Goal: Find specific page/section: Find specific page/section

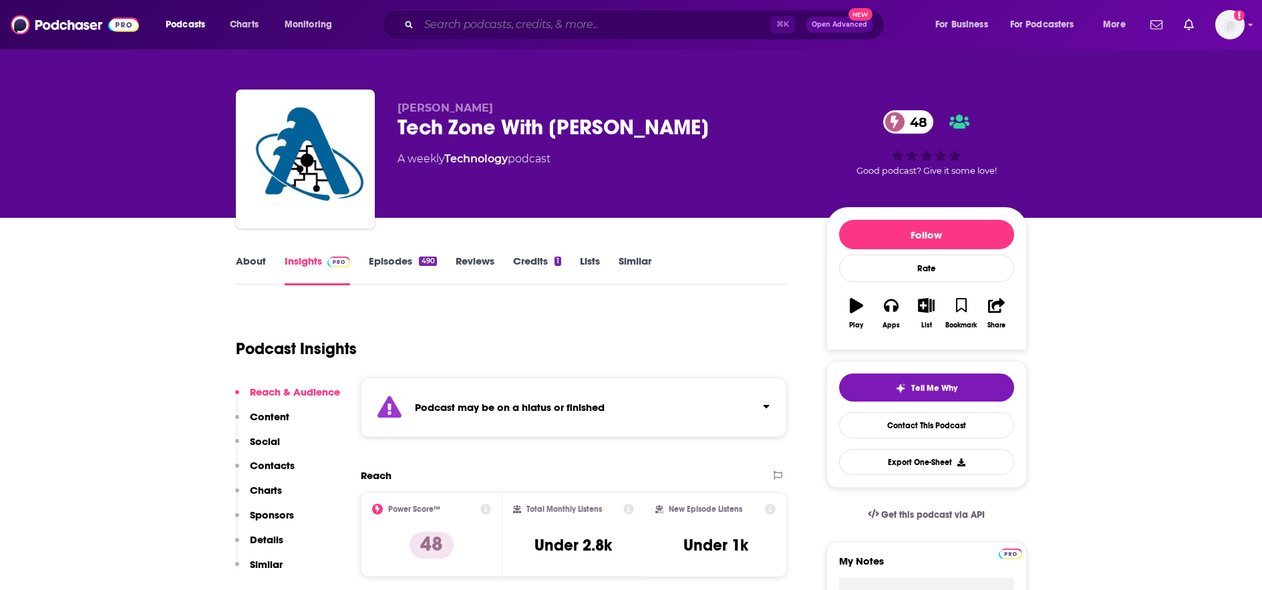
click at [633, 30] on input "Search podcasts, credits, & more..." at bounding box center [595, 24] width 352 height 21
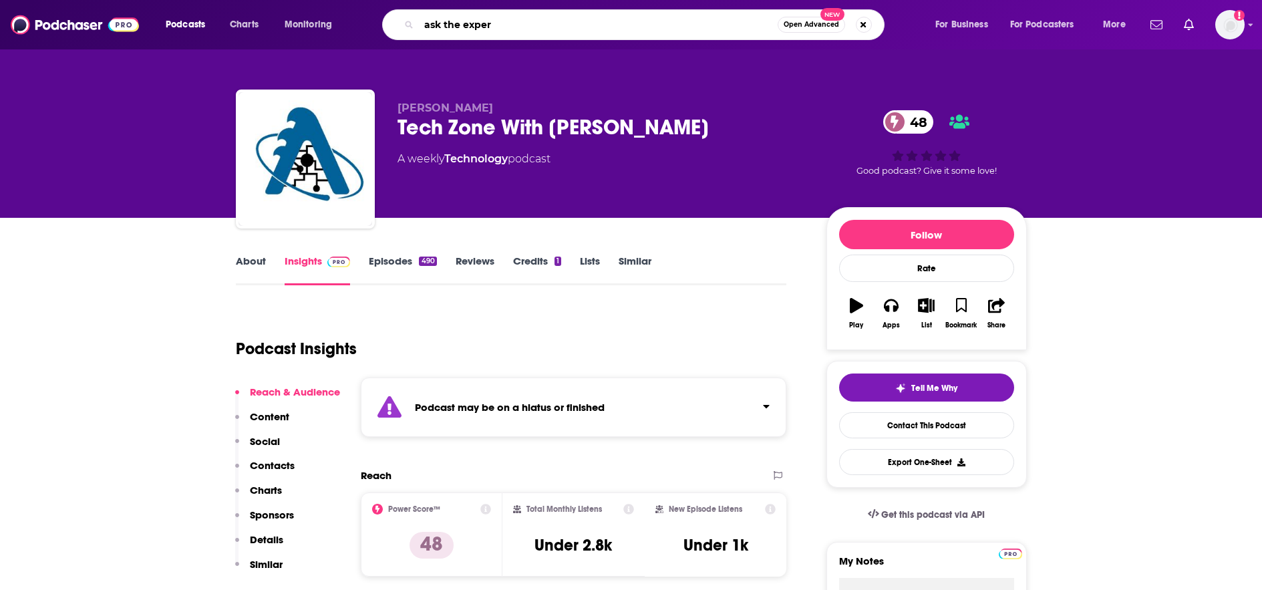
type input "ask the expert"
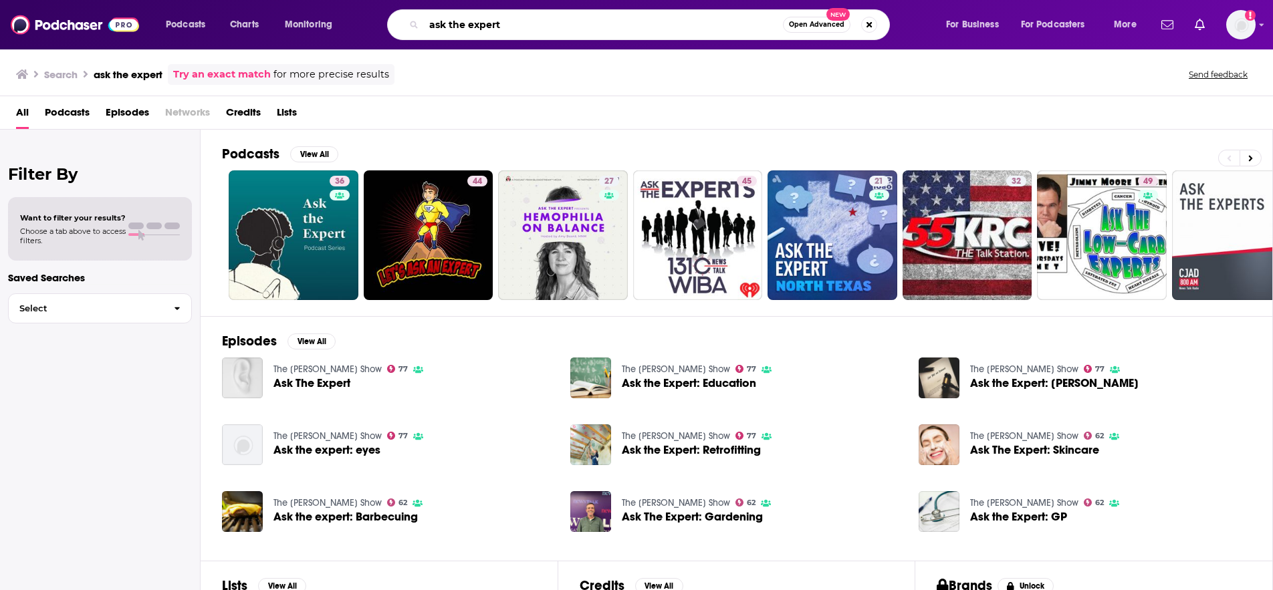
click at [541, 26] on input "ask the expert" at bounding box center [603, 24] width 359 height 21
type input "ask the expert [GEOGRAPHIC_DATA][US_STATE]"
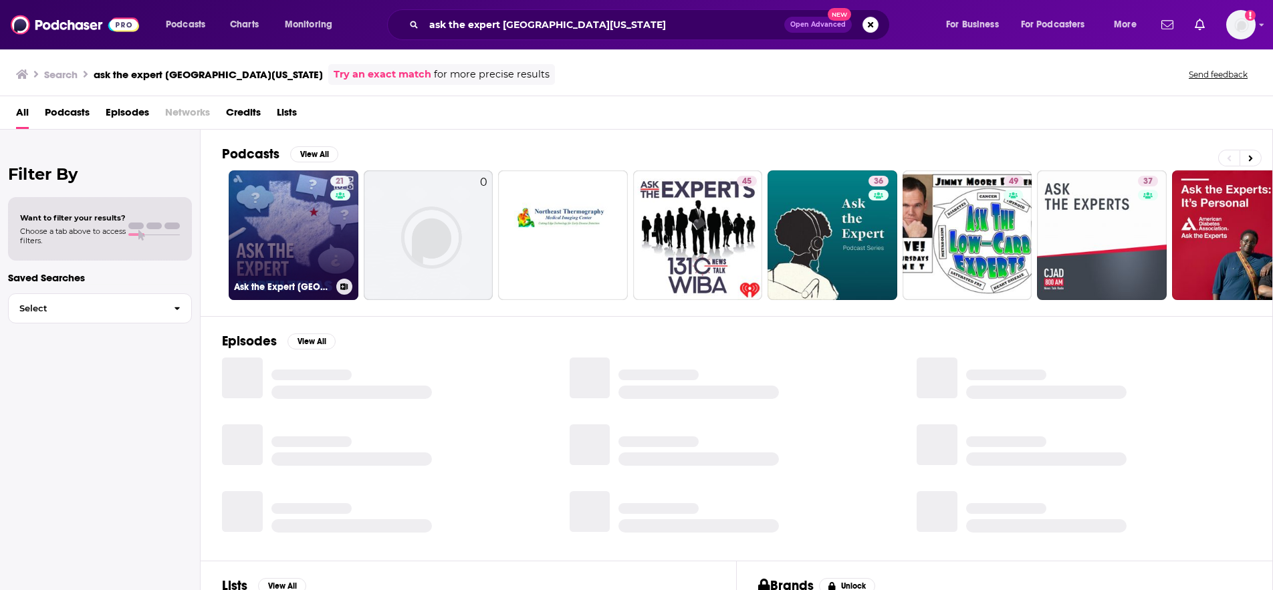
click at [281, 269] on link "21 Ask the Expert [GEOGRAPHIC_DATA][US_STATE]" at bounding box center [294, 235] width 130 height 130
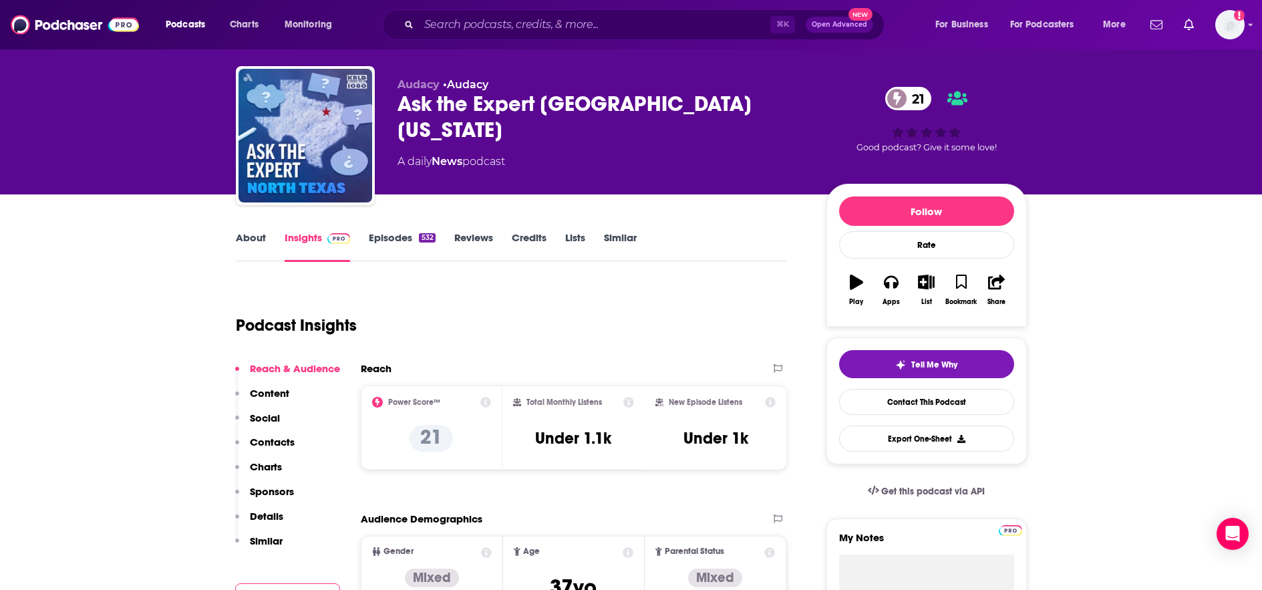
scroll to position [40, 0]
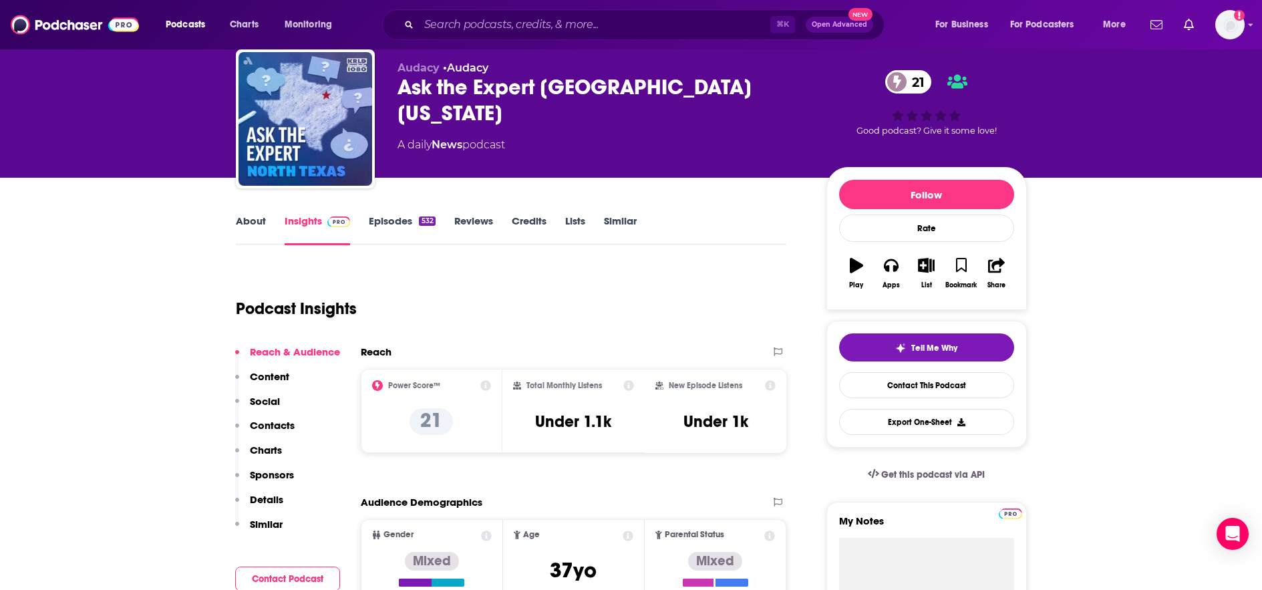
click at [258, 225] on link "About" at bounding box center [251, 230] width 30 height 31
